Goal: Task Accomplishment & Management: Use online tool/utility

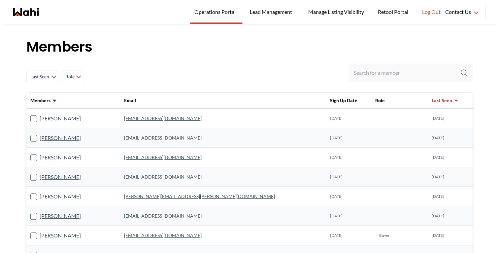
click at [423, 42] on h1 "Members" at bounding box center [249, 47] width 446 height 20
click at [392, 44] on h1 "Members" at bounding box center [249, 47] width 446 height 20
click at [268, 44] on h1 "Members" at bounding box center [249, 47] width 446 height 20
click at [333, 44] on h1 "Members" at bounding box center [249, 47] width 446 height 20
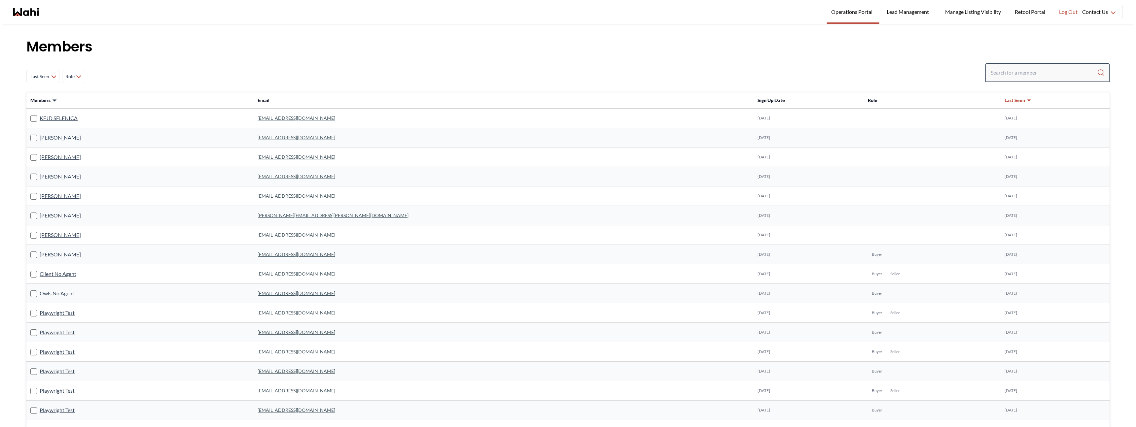
click at [1014, 80] on div at bounding box center [1047, 72] width 124 height 18
click at [1017, 76] on input "Search input" at bounding box center [1044, 73] width 106 height 12
type input "michelle"
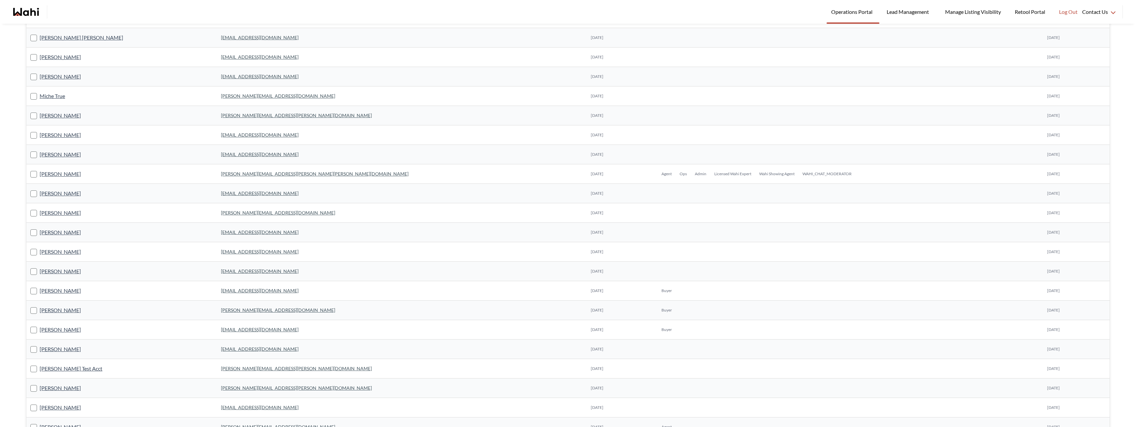
scroll to position [198, 0]
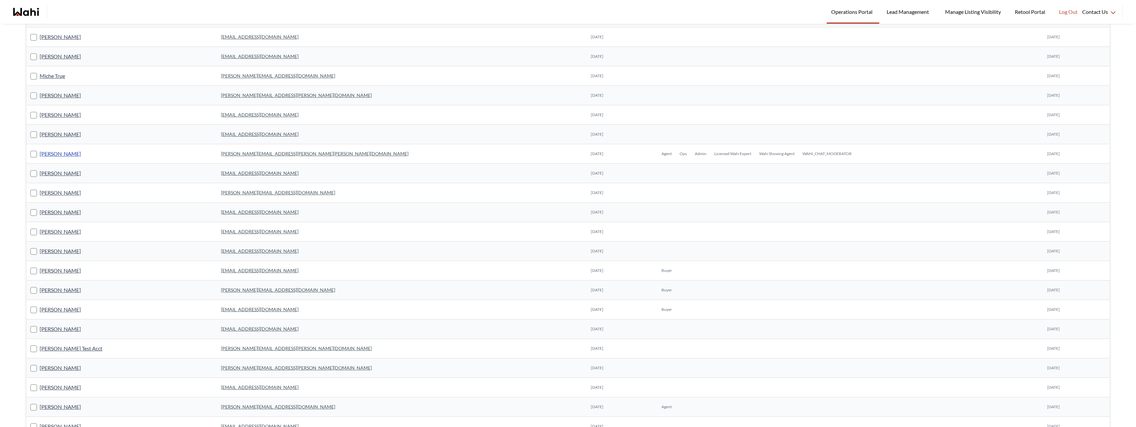
click at [76, 156] on link "Michelle Ryckman" at bounding box center [60, 154] width 41 height 9
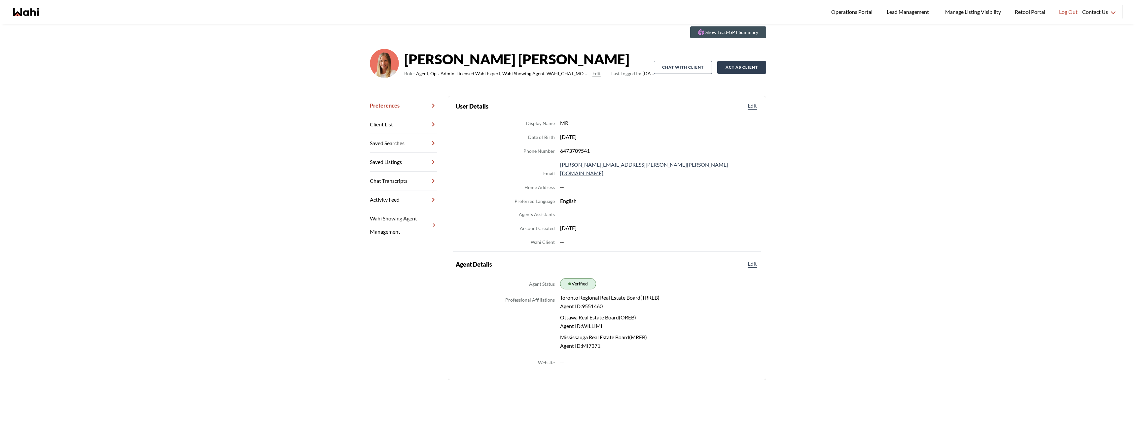
click at [737, 72] on button "Act as Client" at bounding box center [741, 67] width 49 height 13
